Goal: Transaction & Acquisition: Purchase product/service

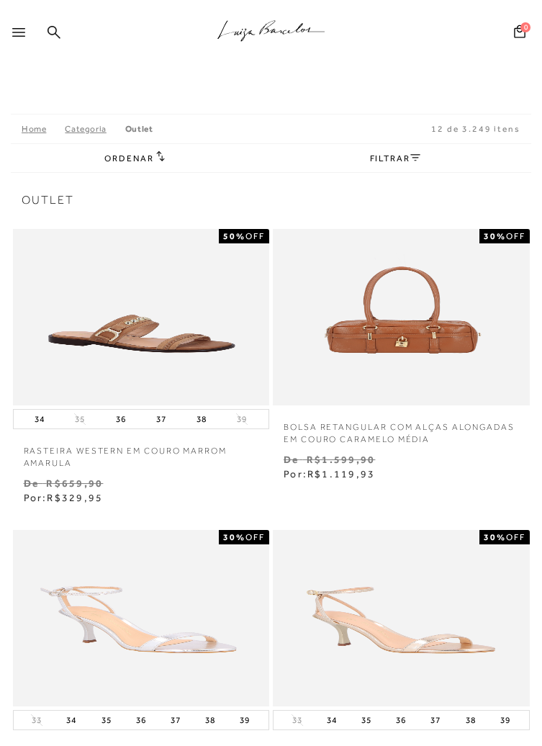
click at [17, 38] on div at bounding box center [21, 37] width 19 height 22
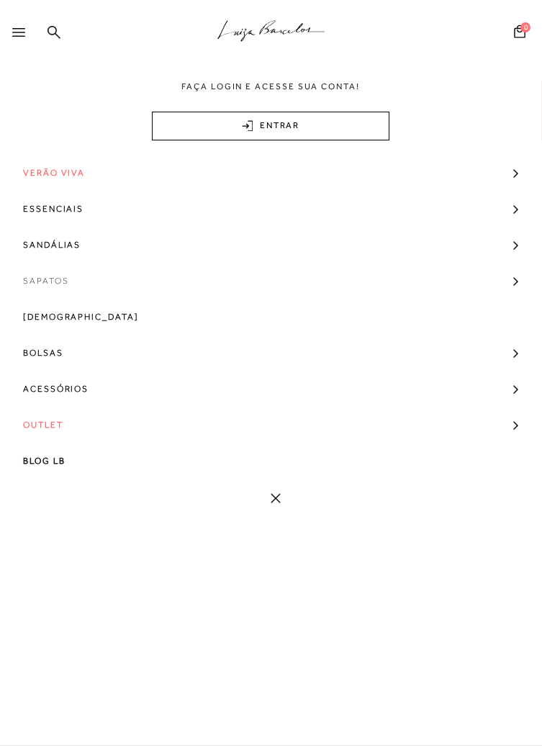
click at [510, 279] on link "Sapatos" at bounding box center [271, 281] width 542 height 36
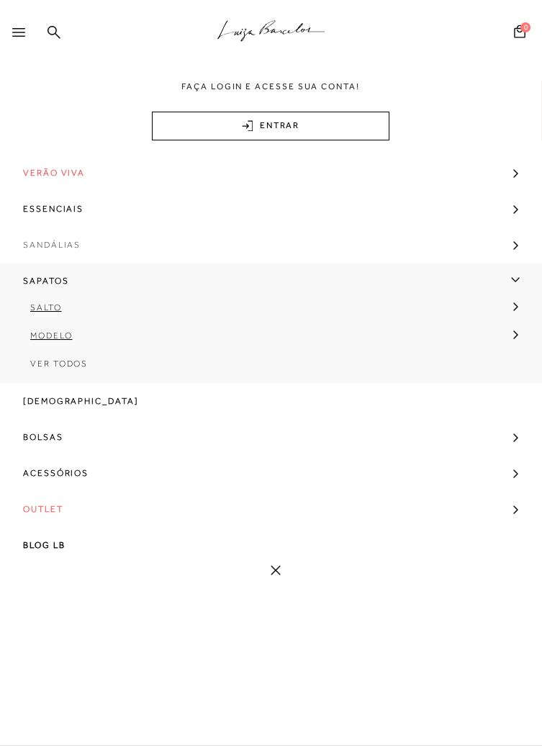
click at [523, 239] on link "Sandálias" at bounding box center [271, 245] width 542 height 36
click at [522, 354] on link "Sapatos" at bounding box center [271, 365] width 542 height 36
click at [37, 336] on span "Modelo" at bounding box center [51, 336] width 43 height 10
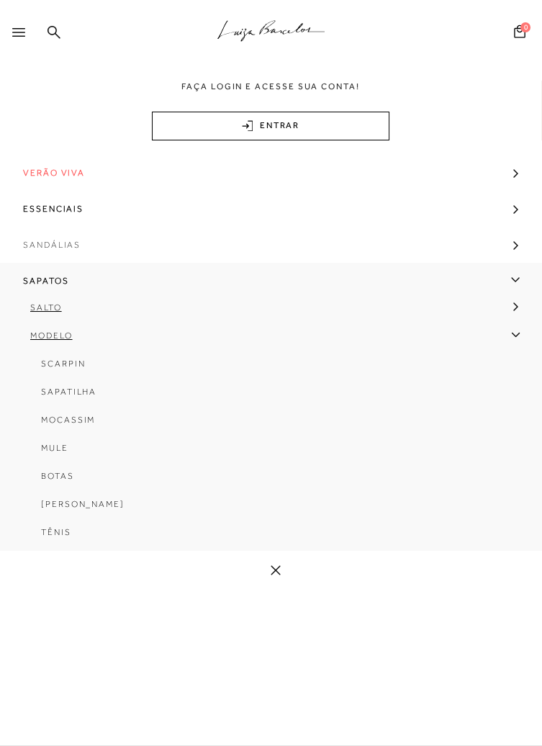
click at [516, 245] on link "Sandálias" at bounding box center [271, 245] width 542 height 36
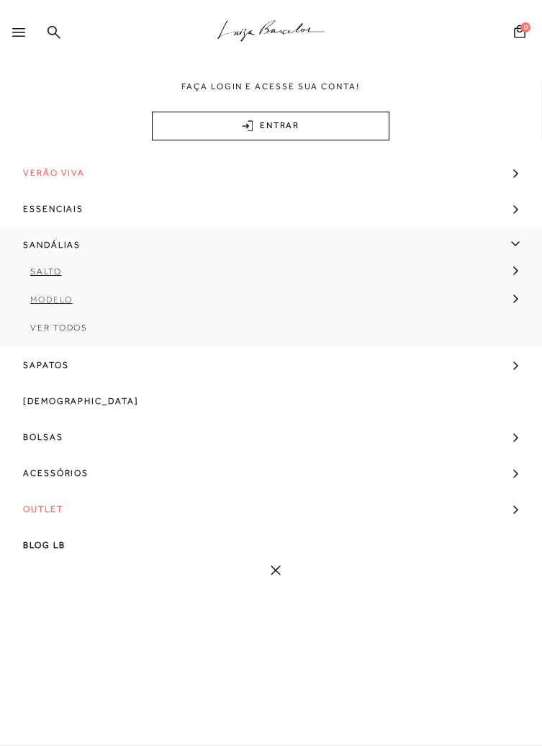
click at [42, 299] on span "Modelo" at bounding box center [51, 300] width 43 height 10
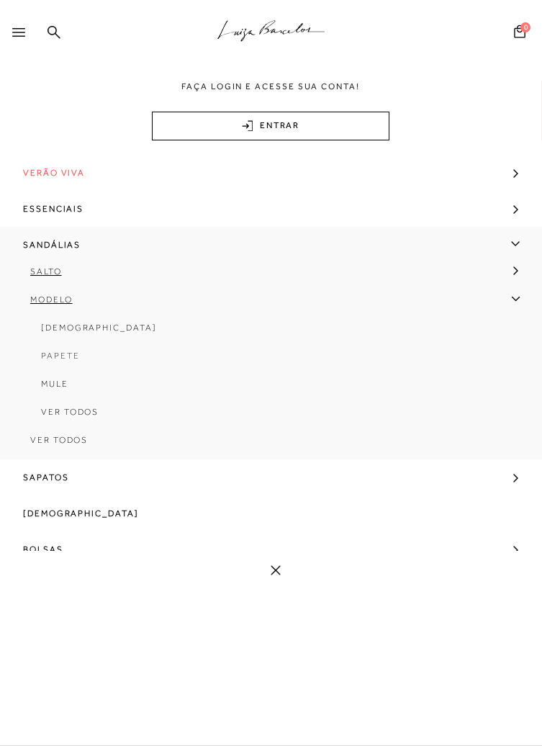
click at [39, 353] on link "Papete" at bounding box center [266, 361] width 511 height 28
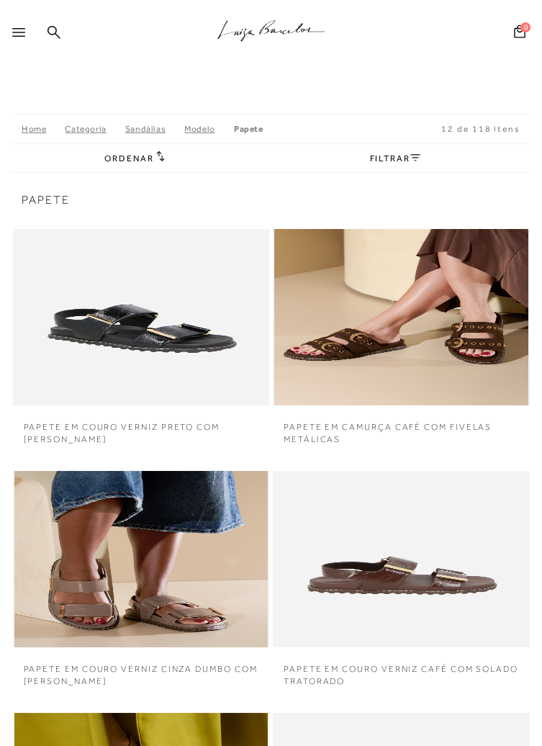
click at [300, 613] on img at bounding box center [401, 559] width 254 height 176
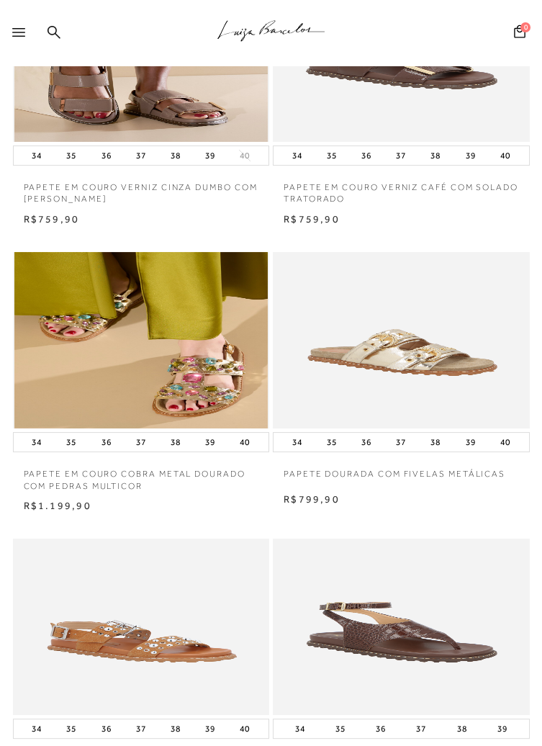
scroll to position [553, 0]
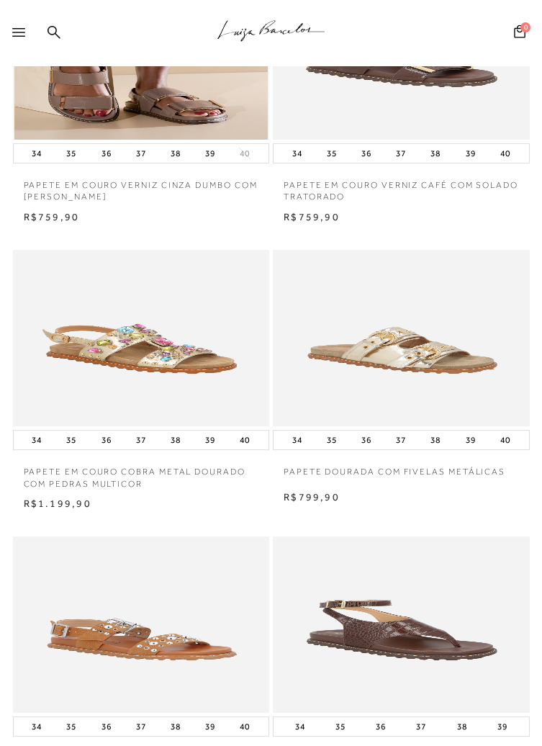
click at [54, 401] on img at bounding box center [141, 338] width 254 height 176
